Goal: Complete application form: Complete application form

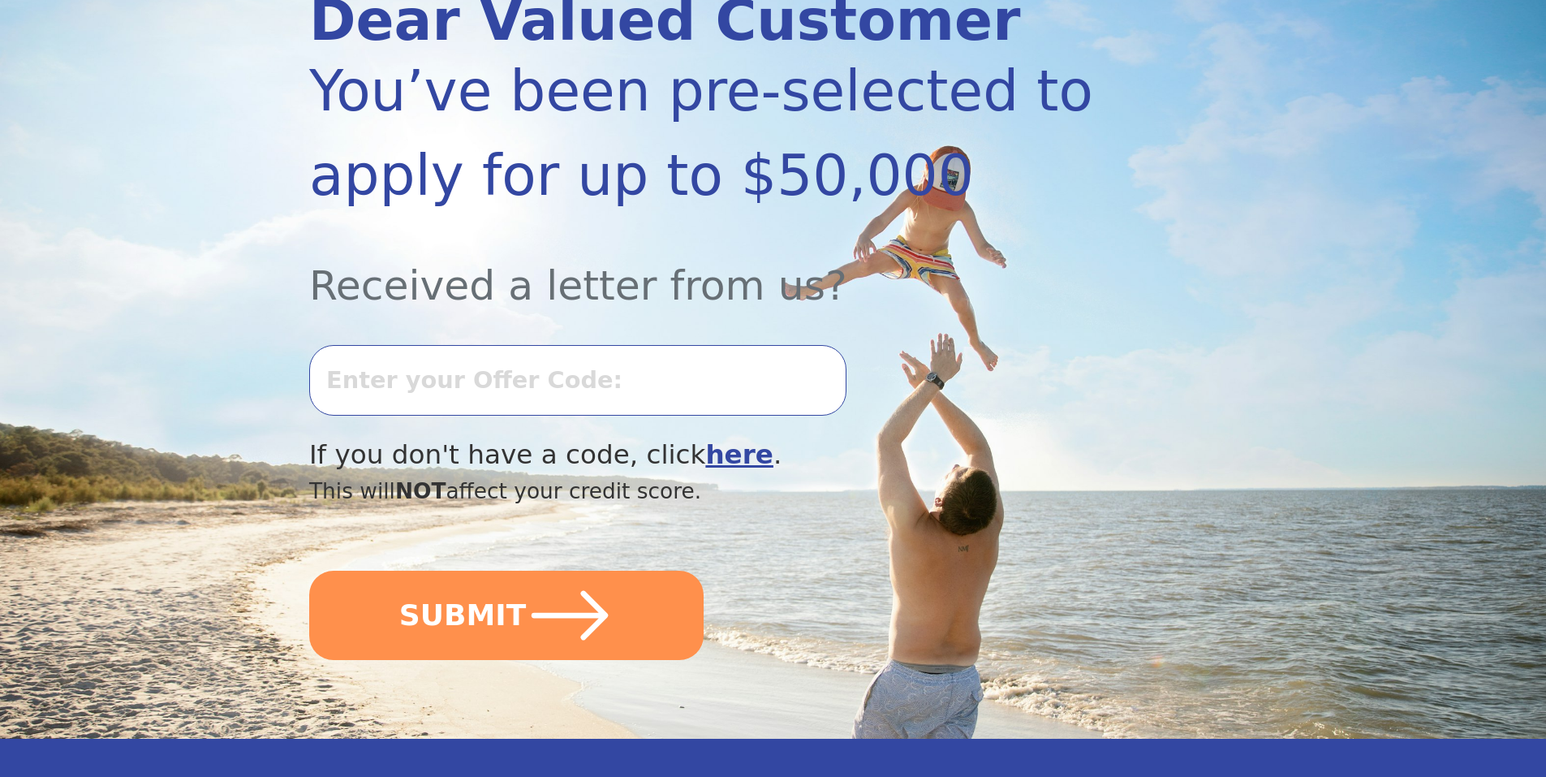
scroll to position [243, 0]
click at [705, 462] on b "here" at bounding box center [739, 454] width 68 height 31
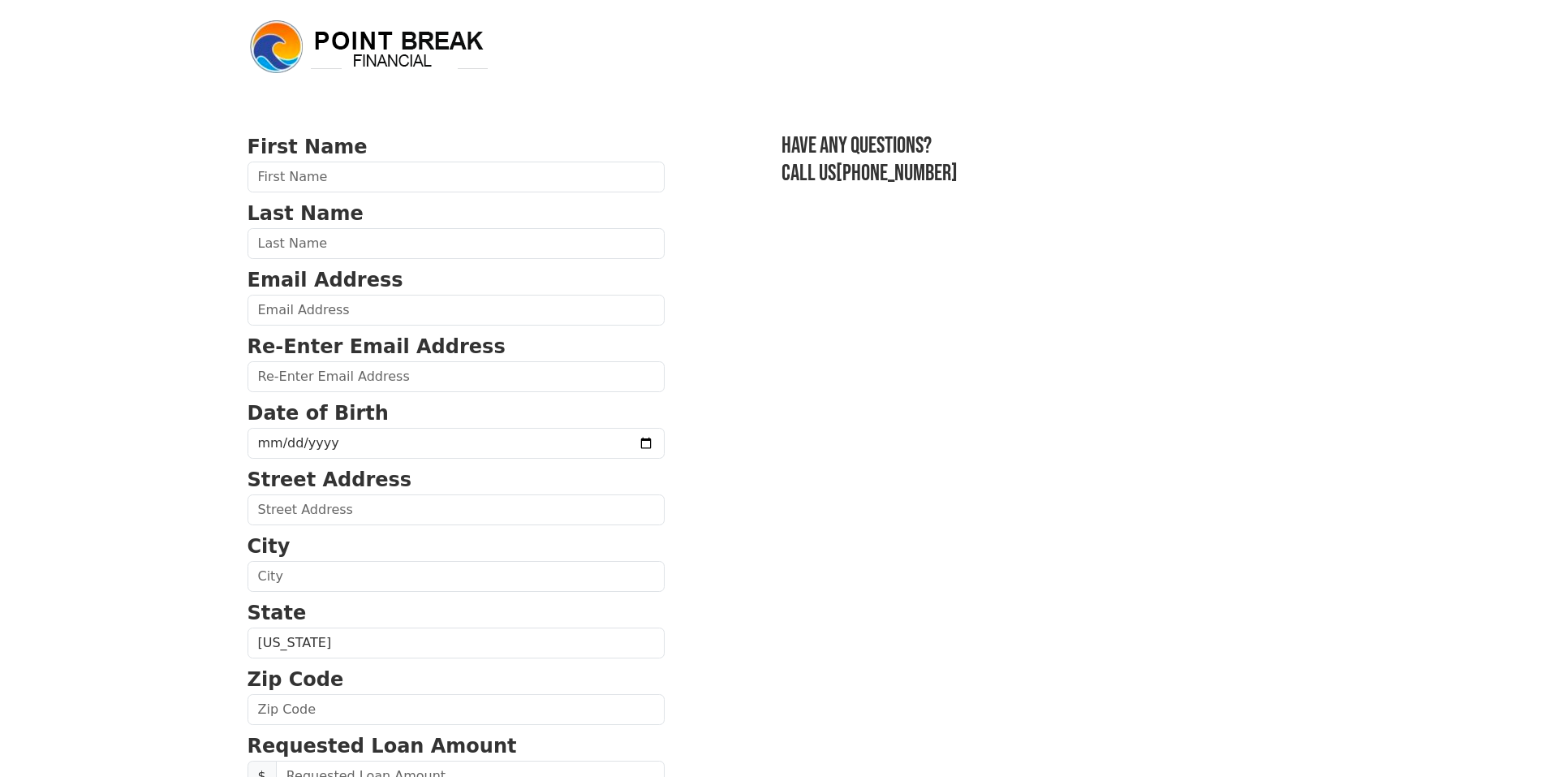
select select "Spanish"
click at [394, 175] on input "text" at bounding box center [456, 177] width 417 height 31
type input "claudia"
click at [312, 243] on input "text" at bounding box center [456, 243] width 417 height 31
type input "paez"
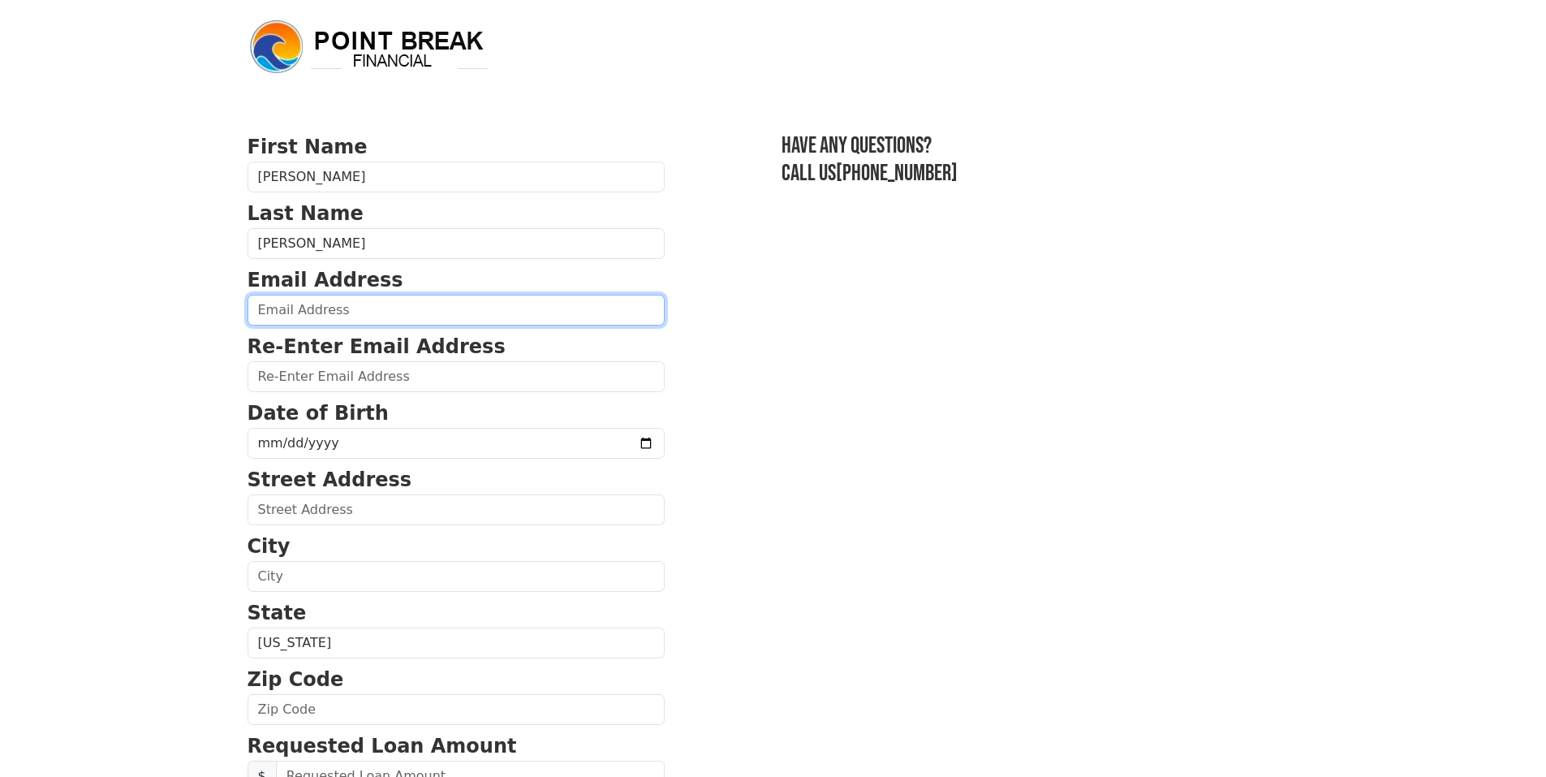
click at [299, 306] on input "email" at bounding box center [456, 310] width 417 height 31
type input "nuevaclaumar@hotmail.com"
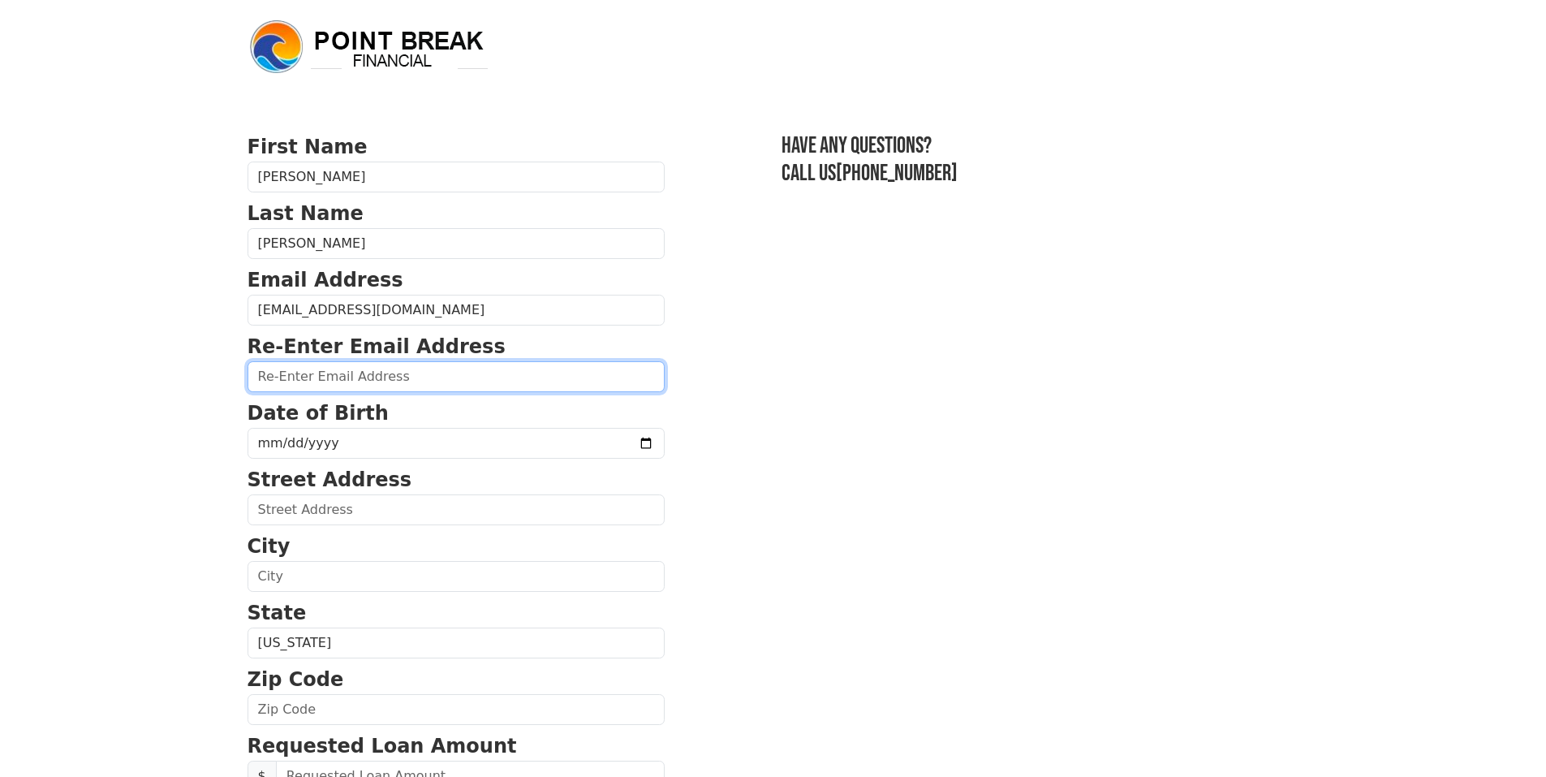
click at [350, 376] on input "email" at bounding box center [456, 376] width 417 height 31
type input "nuevaclaumar@hotmail.com"
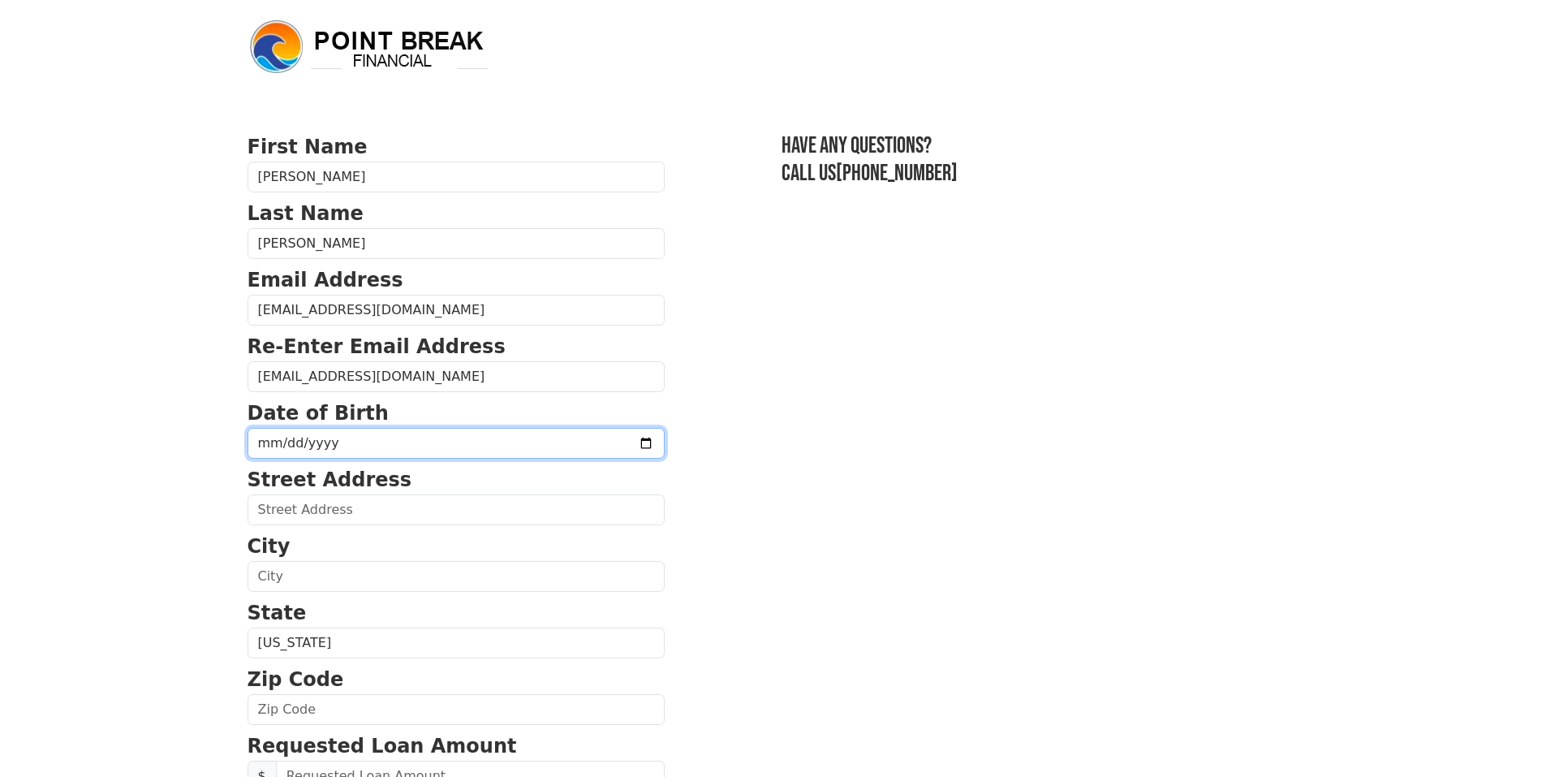
click at [338, 446] on input "date" at bounding box center [456, 443] width 417 height 31
type input "1970-04-10"
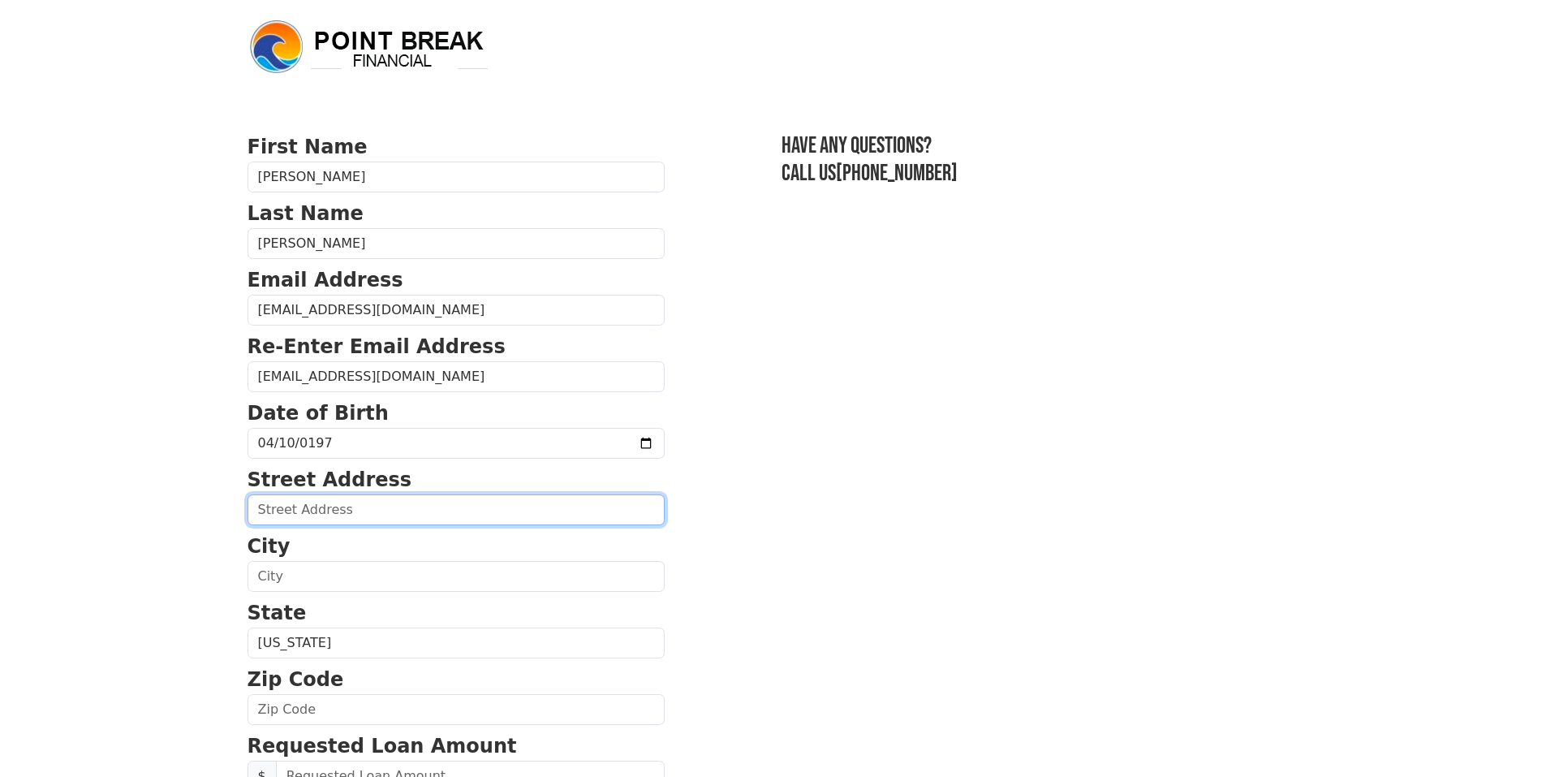
click at [335, 517] on input "text" at bounding box center [456, 509] width 417 height 31
type input "1711 Durfey Lane"
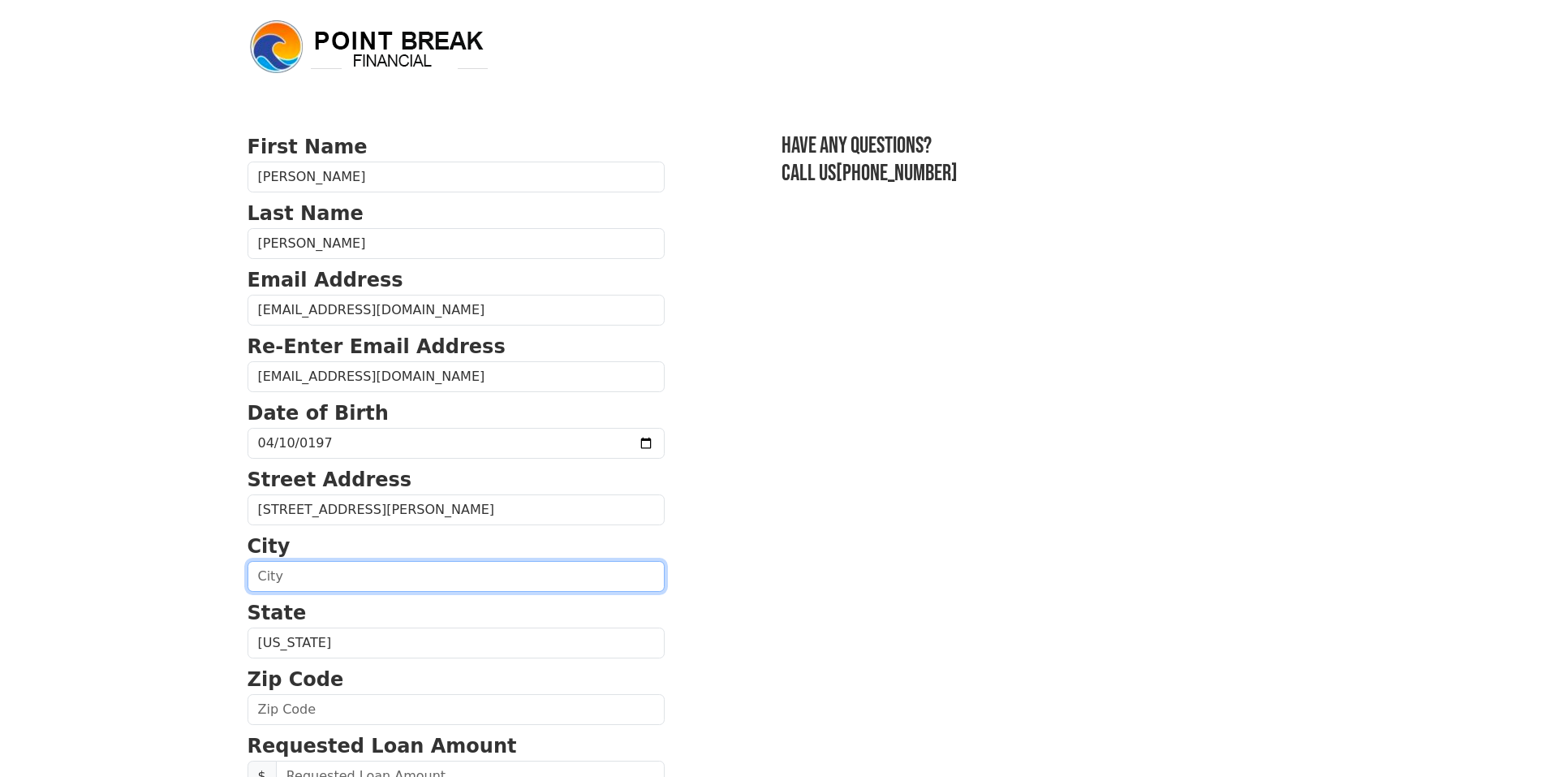
type input "KATY"
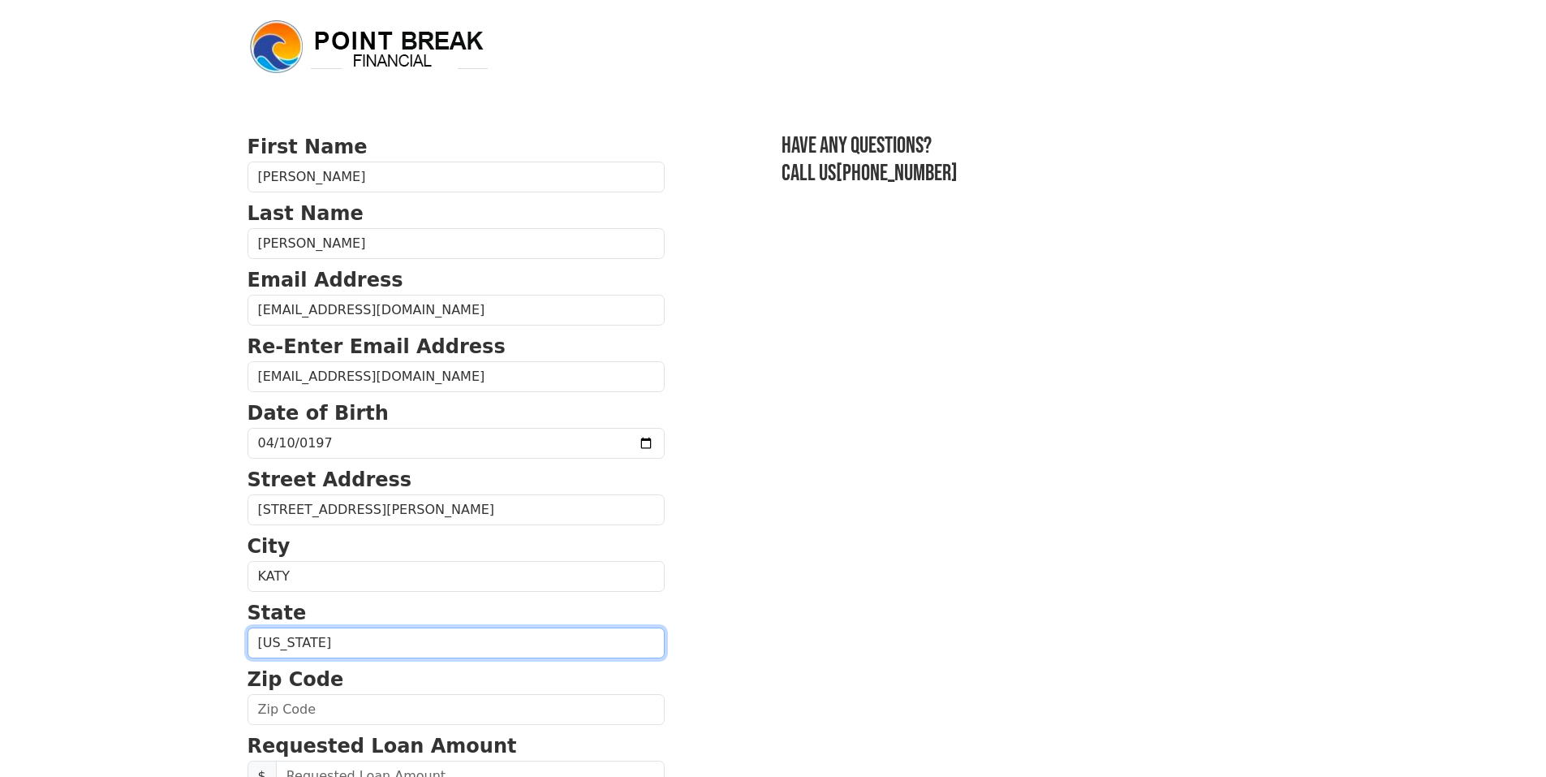
select select "TX"
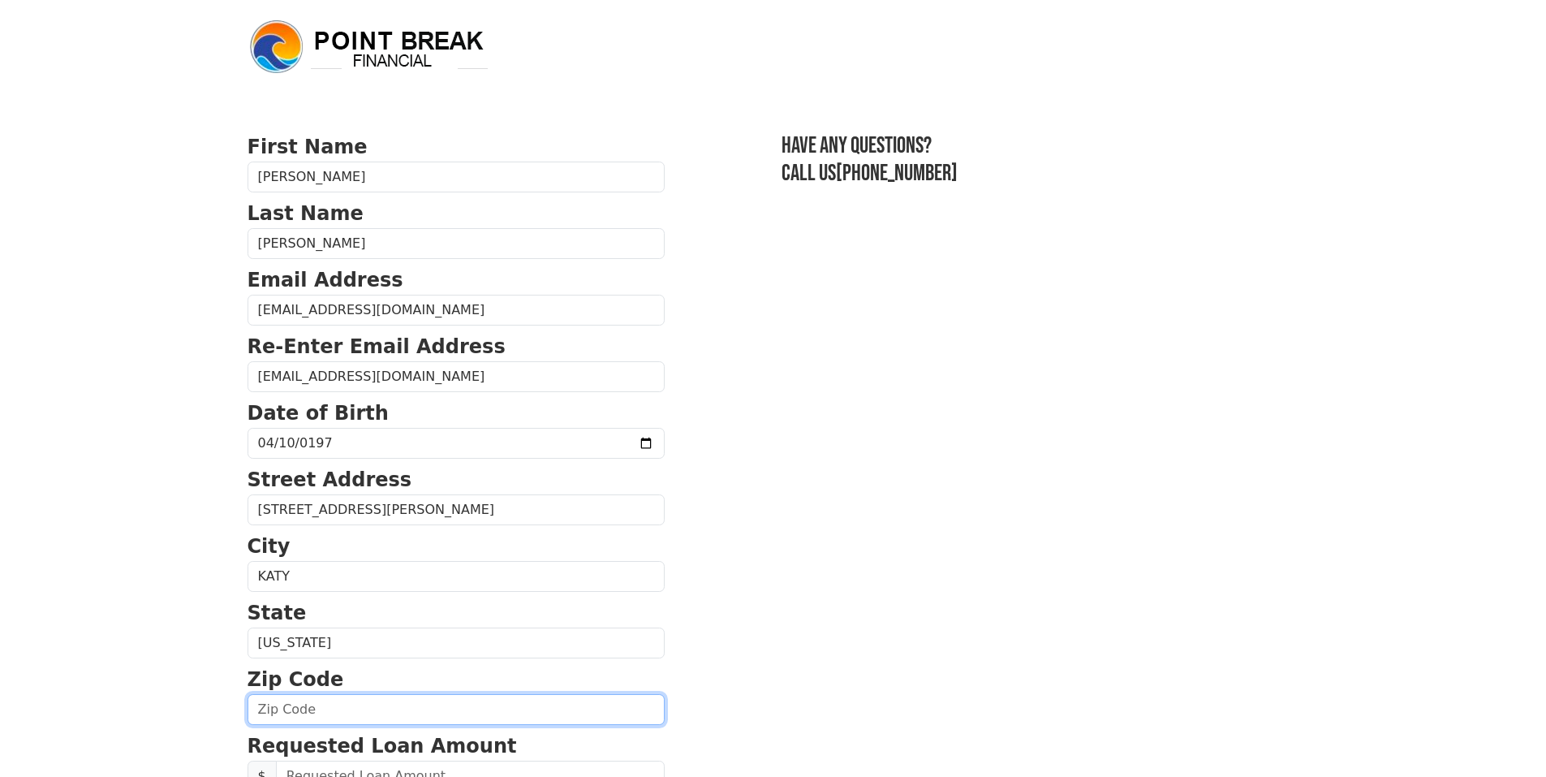
type input "77449"
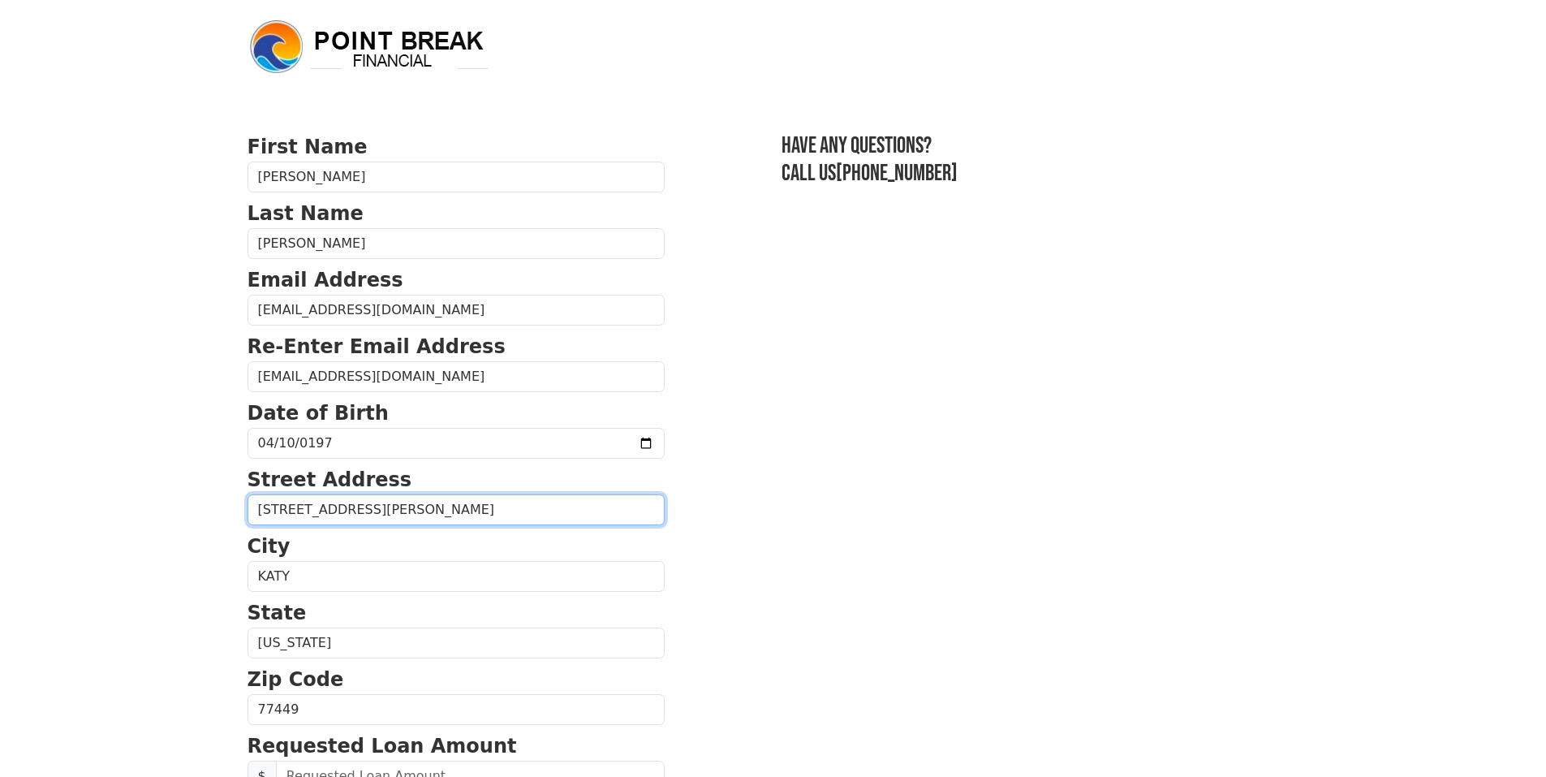
type input "(832) 372-1978"
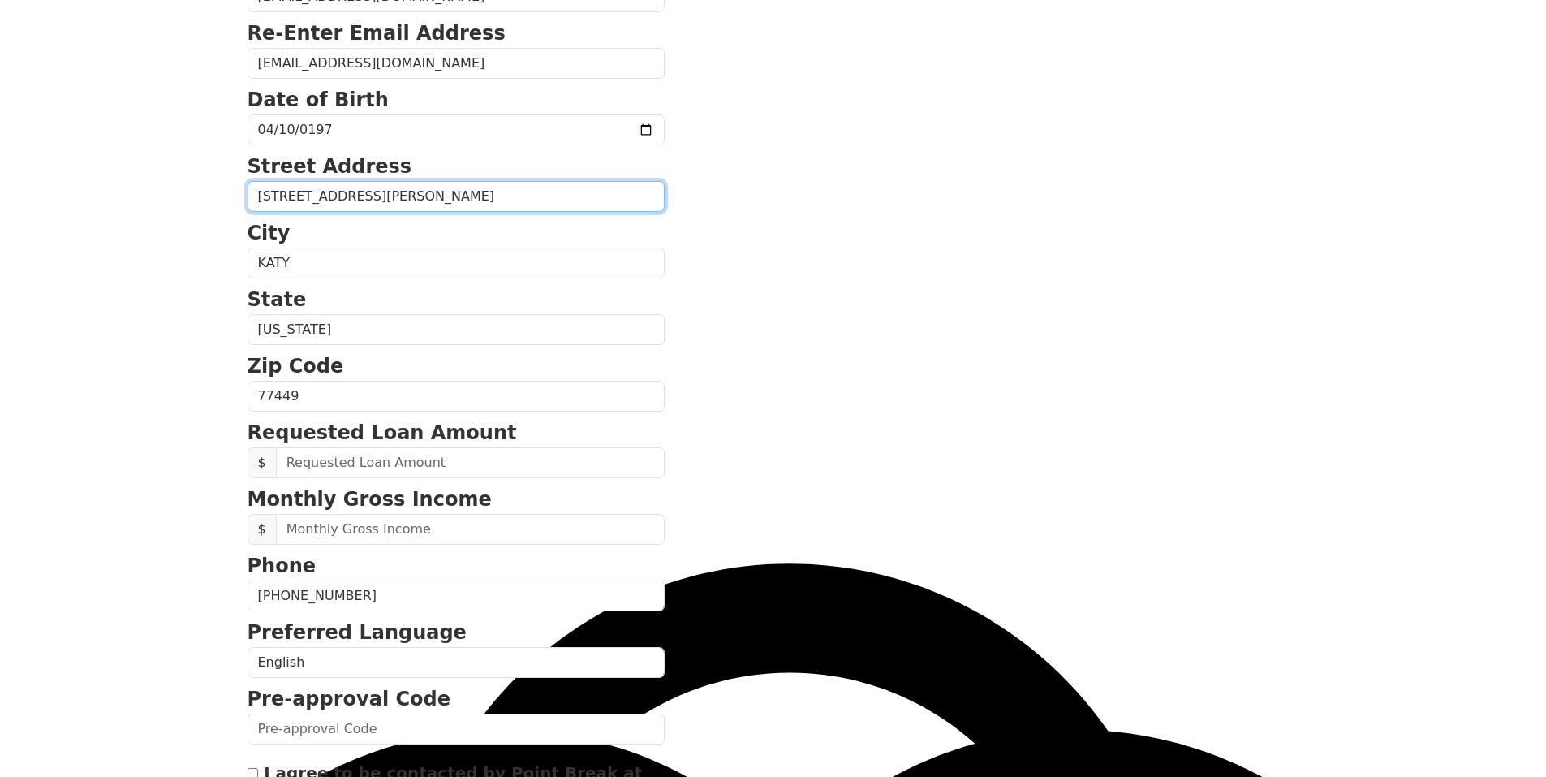
scroll to position [272, 0]
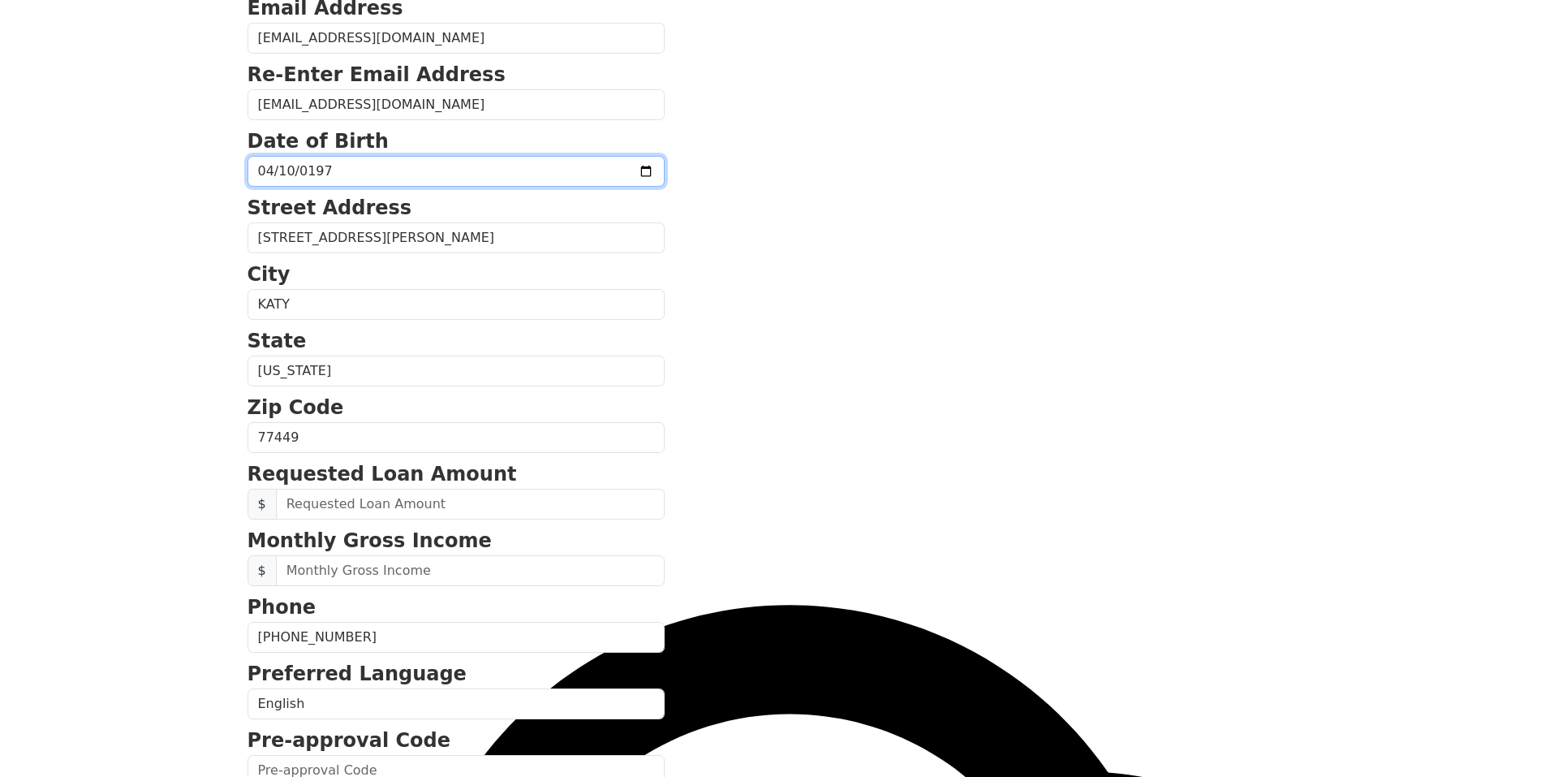
click at [601, 173] on input "1970-04-10" at bounding box center [456, 171] width 417 height 31
click at [517, 179] on input "1970-04-10" at bounding box center [456, 171] width 417 height 31
click at [778, 274] on section "First Name claudia Last Name paez Email Address nuevaclaumar@hotmail.com Re-Ent…" at bounding box center [774, 438] width 1052 height 1157
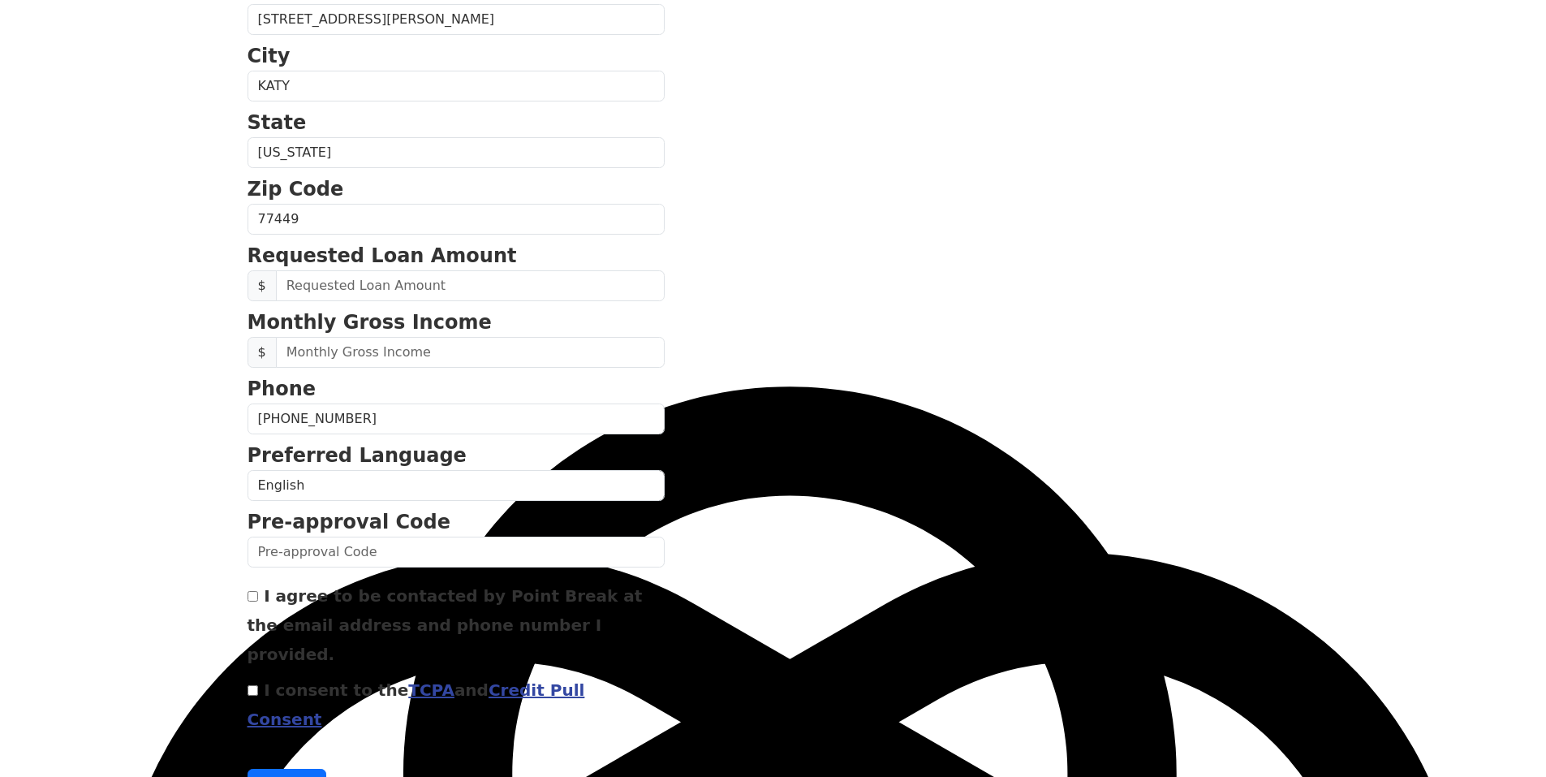
scroll to position [515, 0]
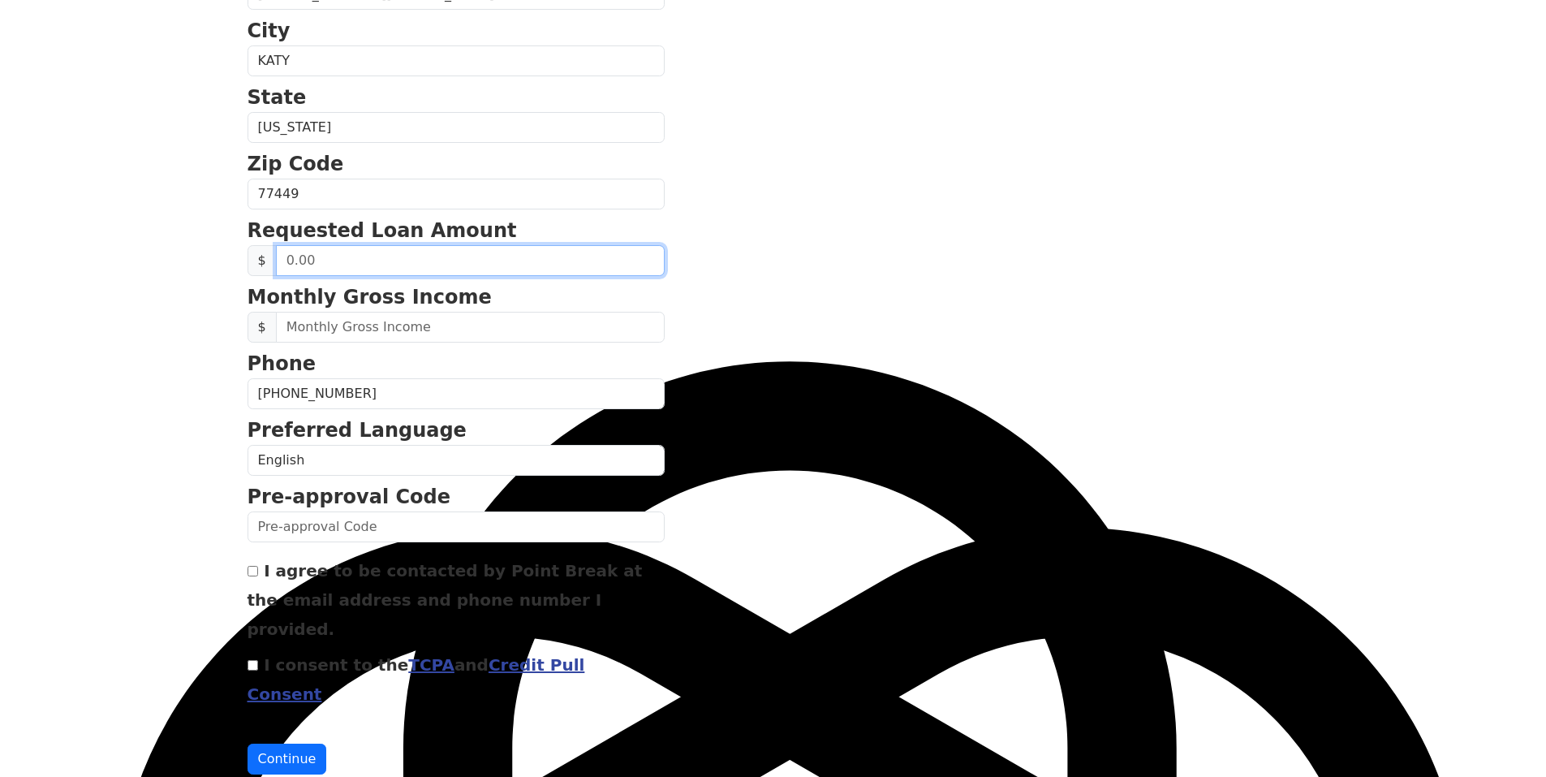
click at [403, 261] on input "text" at bounding box center [470, 260] width 389 height 31
type input "50,000.00"
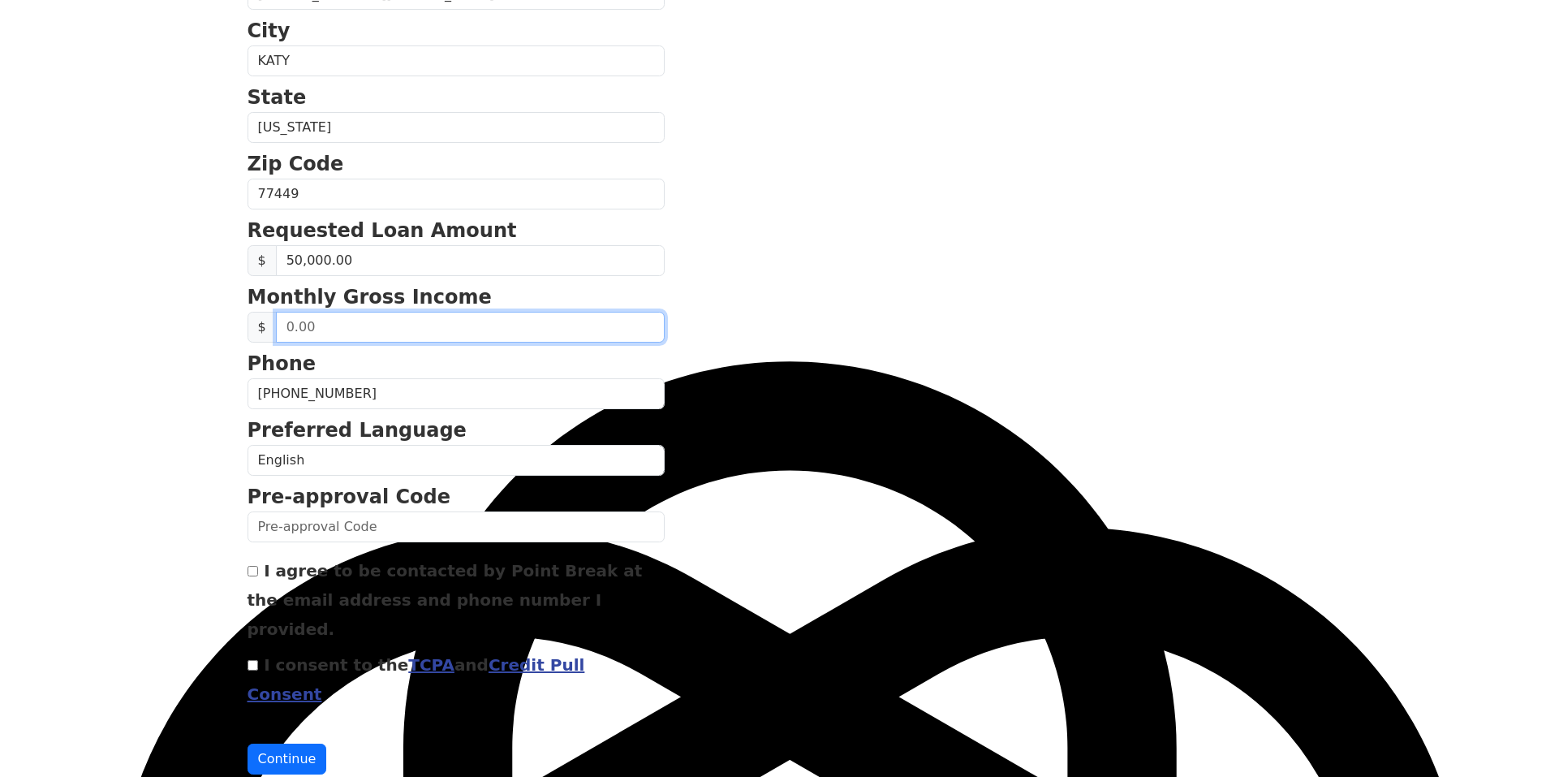
click at [352, 330] on input "text" at bounding box center [470, 327] width 389 height 31
type input "8,000.00"
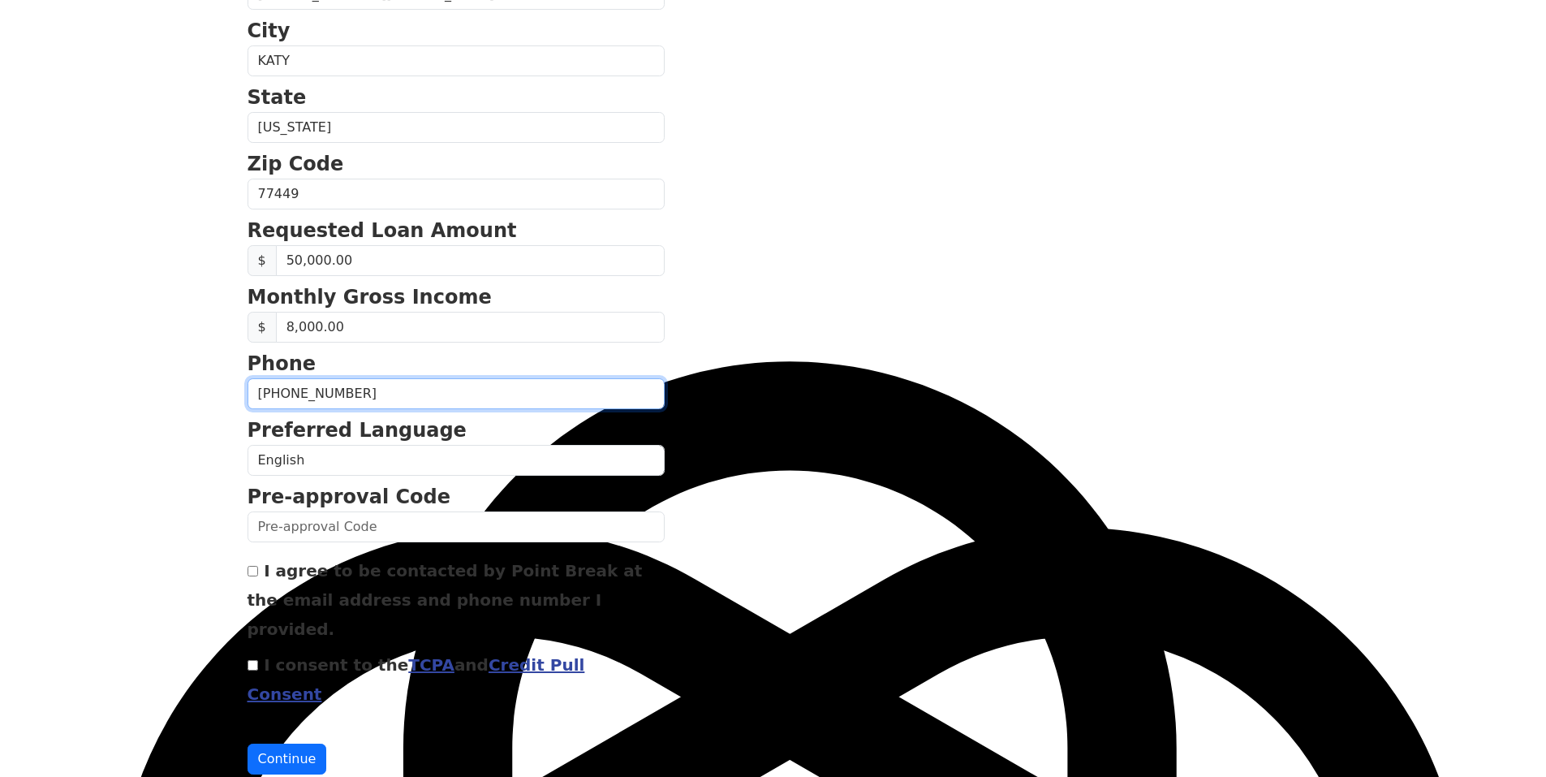
click at [381, 394] on input "(832) 372-1978" at bounding box center [456, 393] width 417 height 31
type input "(8__) ___-____"
type input "(281) 258-1144"
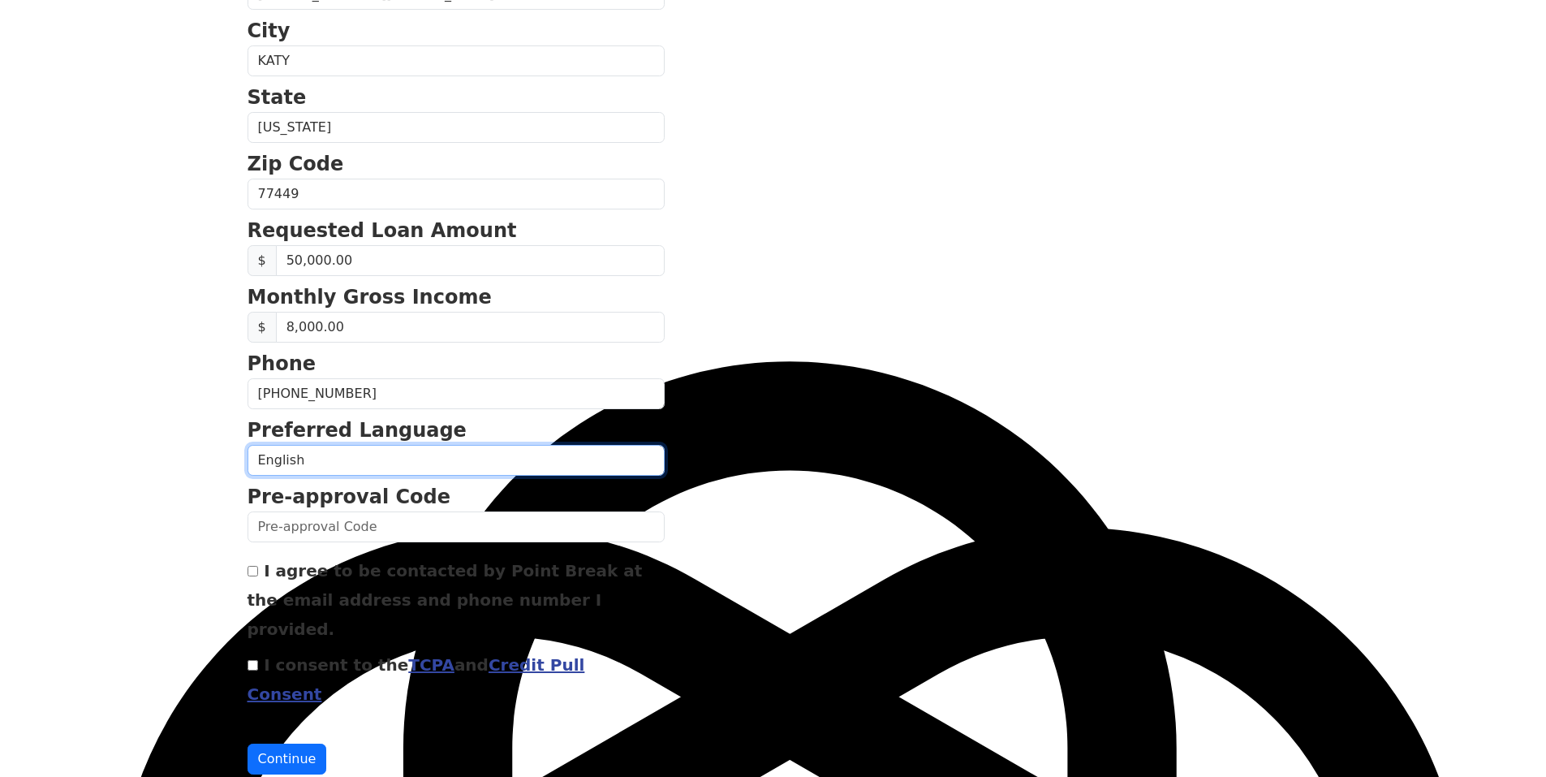
click at [336, 459] on select "English Spanish" at bounding box center [456, 460] width 417 height 31
select select "Spanish"
click at [248, 445] on select "English Spanish" at bounding box center [456, 460] width 417 height 31
click at [250, 574] on input "I agree to be contacted by Point Break at the email address and phone number I …" at bounding box center [253, 571] width 11 height 11
checkbox input "true"
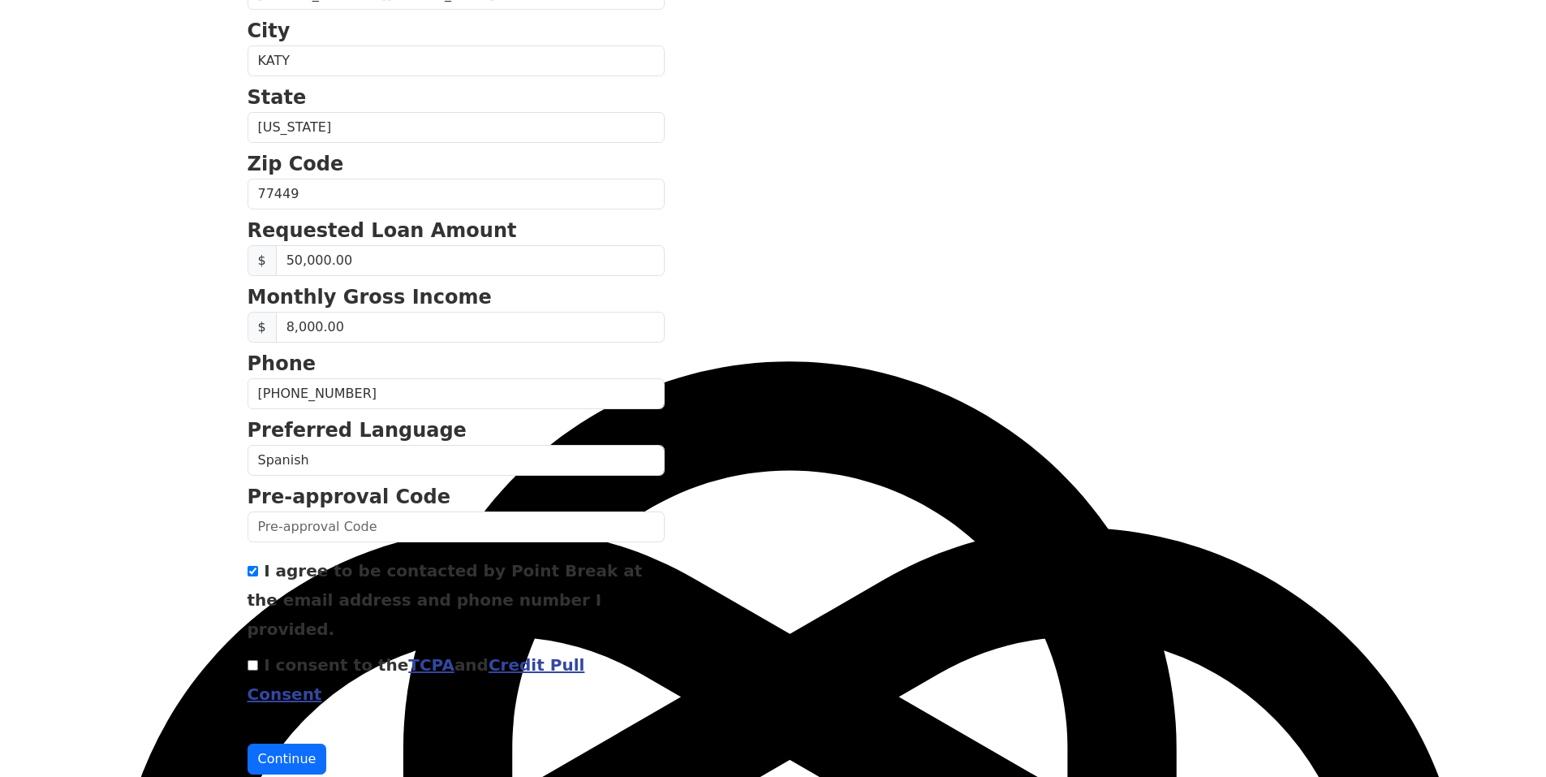
click at [252, 660] on input "I consent to the TCPA and Credit Pull Consent" at bounding box center [253, 665] width 11 height 11
checkbox input "true"
click at [274, 743] on button "Continue" at bounding box center [288, 758] width 80 height 31
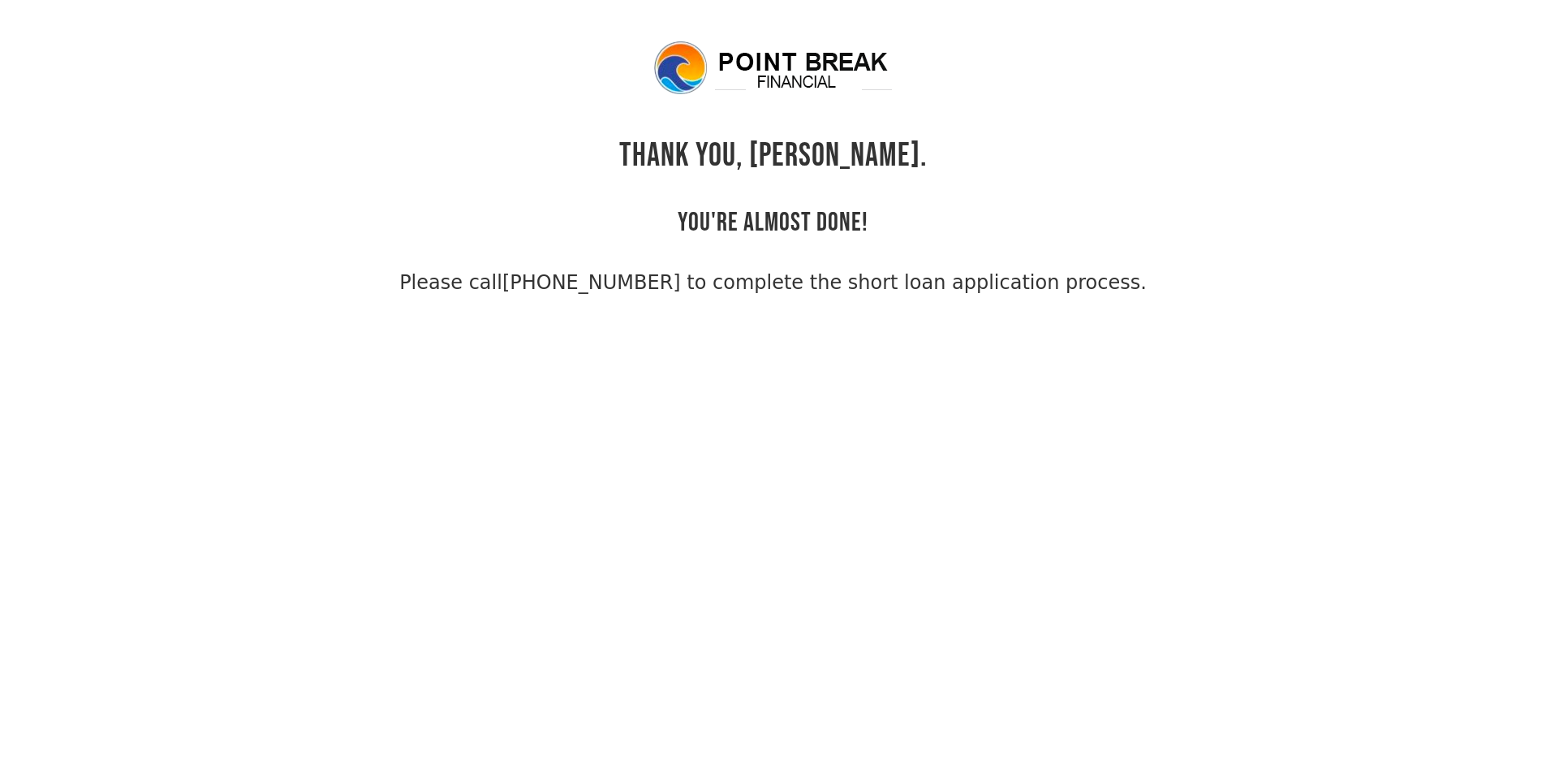
select select "Spanish"
